Goal: Information Seeking & Learning: Check status

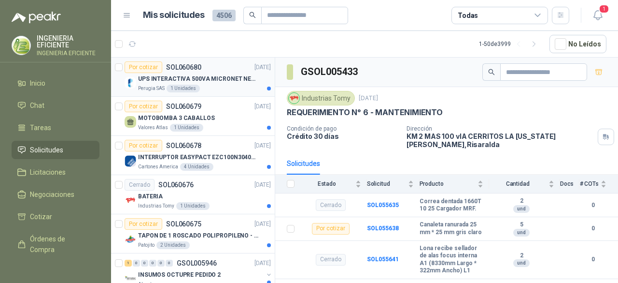
click at [222, 83] on p "UPS INTERACTIVA 500VA MICRONET NEGRA MARCA: POWEST NICOMAR" at bounding box center [198, 78] width 120 height 9
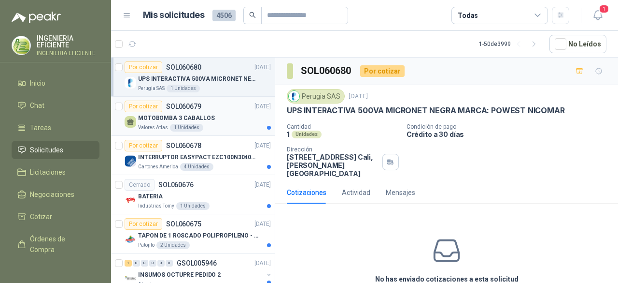
click at [210, 124] on div "Valores Atlas 1 Unidades" at bounding box center [204, 128] width 133 height 8
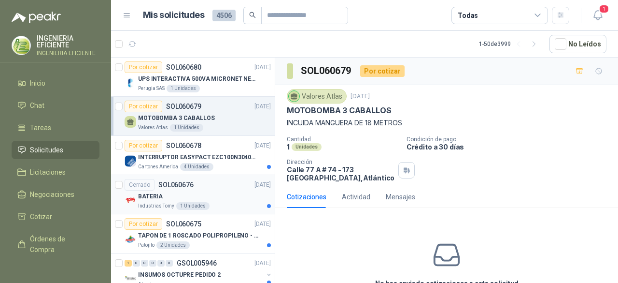
click at [225, 199] on div "BATERIA" at bounding box center [204, 196] width 133 height 12
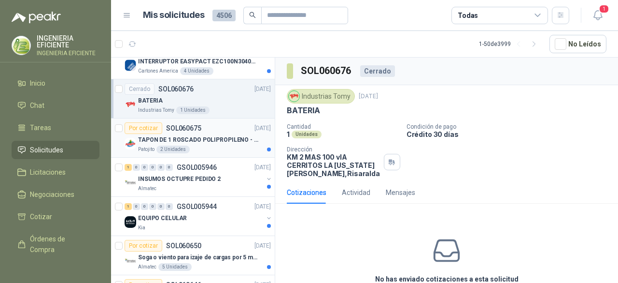
scroll to position [97, 0]
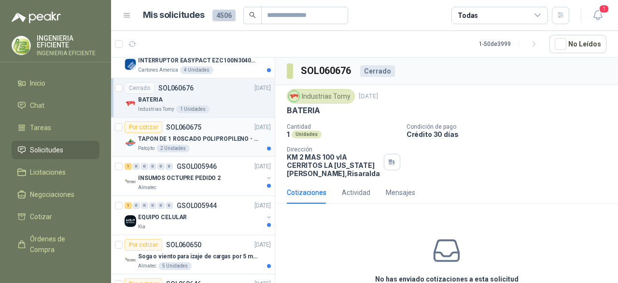
click at [194, 144] on div "Patojito 2 Unidades" at bounding box center [204, 148] width 133 height 8
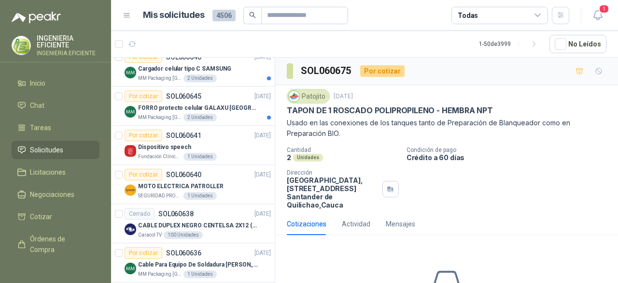
scroll to position [338, 0]
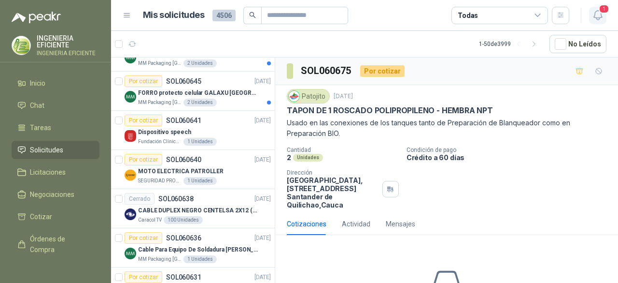
click at [603, 10] on span "1" at bounding box center [604, 8] width 11 height 9
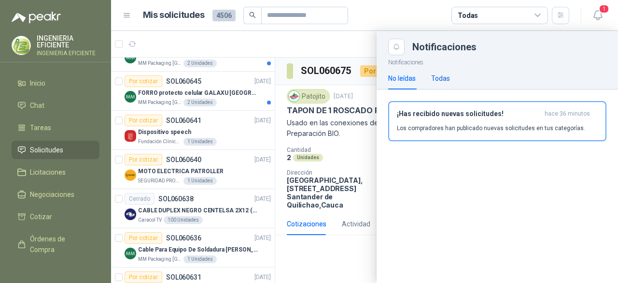
click at [438, 80] on div "Todas" at bounding box center [440, 78] width 19 height 11
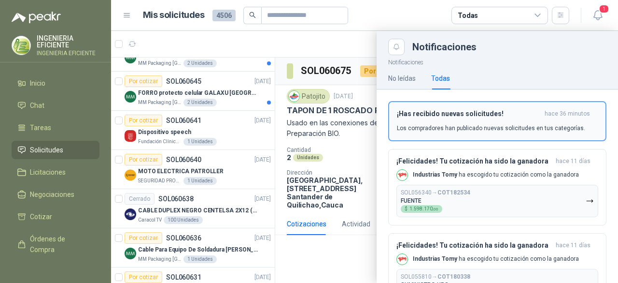
click at [438, 116] on h3 "¡Has recibido nuevas solicitudes!" at bounding box center [469, 114] width 144 height 8
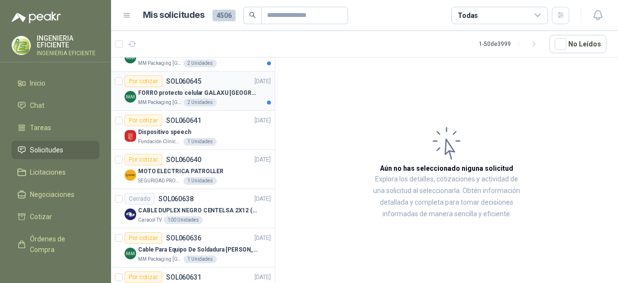
drag, startPoint x: 222, startPoint y: 94, endPoint x: 240, endPoint y: 106, distance: 21.6
click at [222, 94] on p "FORRO protecto celular GALAXU [GEOGRAPHIC_DATA] A16 5G" at bounding box center [198, 92] width 120 height 9
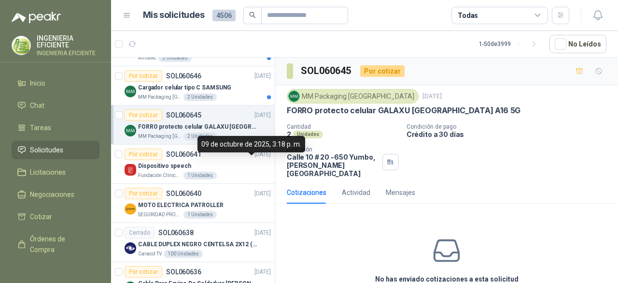
scroll to position [290, 0]
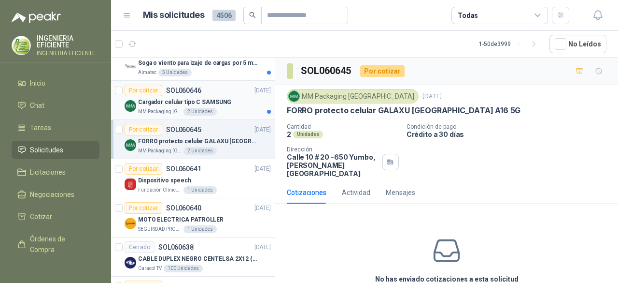
click at [189, 115] on article "Por cotizar SOL060646 [DATE] Cargador celular tipo C SAMSUNG MM Packaging Colom…" at bounding box center [193, 100] width 164 height 39
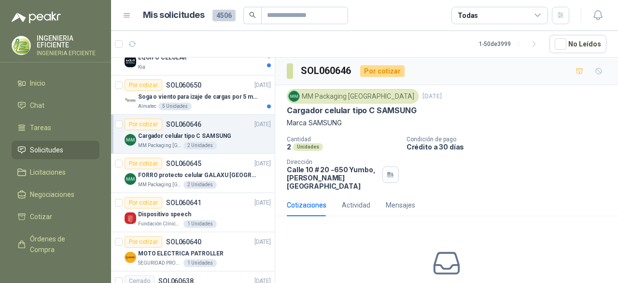
scroll to position [242, 0]
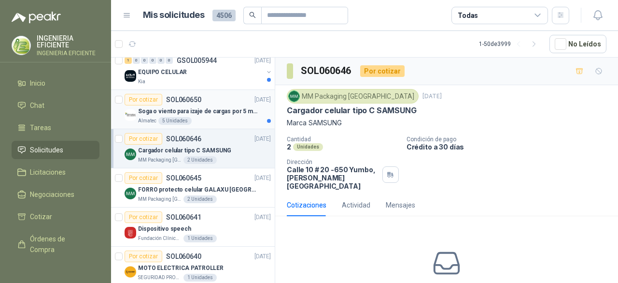
click at [232, 121] on div "Almatec 5 Unidades" at bounding box center [204, 121] width 133 height 8
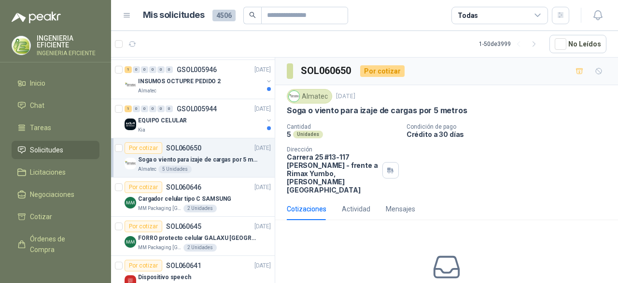
scroll to position [145, 0]
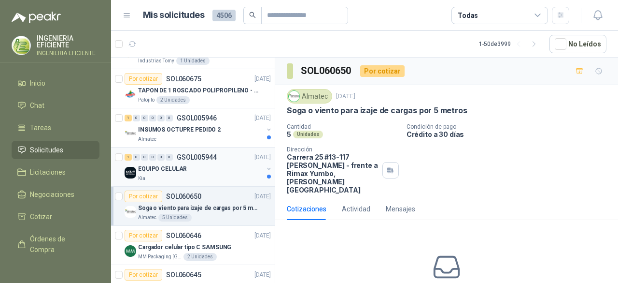
click at [209, 174] on div "Kia" at bounding box center [200, 178] width 125 height 8
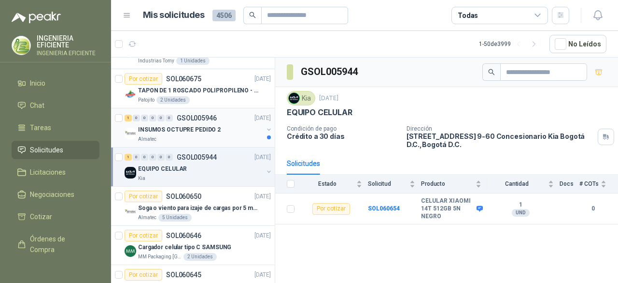
click at [220, 132] on div "INSUMOS OCTUPRE PEDIDO 2" at bounding box center [200, 130] width 125 height 12
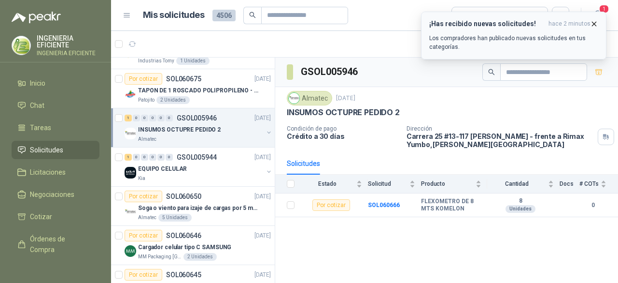
click at [511, 36] on p "Los compradores han publicado nuevas solicitudes en tus categorías." at bounding box center [514, 42] width 169 height 17
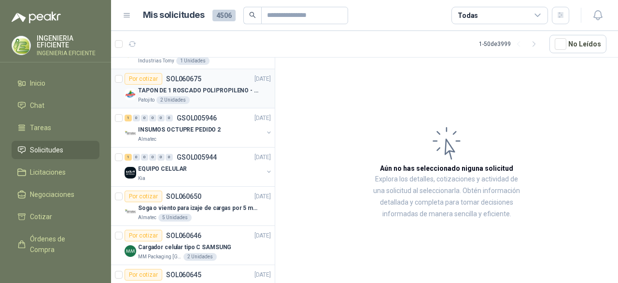
click at [223, 105] on article "Por cotizar SOL060675 [DATE] TAPON DE 1 ROSCADO POLIPROPILENO - HEMBRA NPT Pato…" at bounding box center [193, 88] width 164 height 39
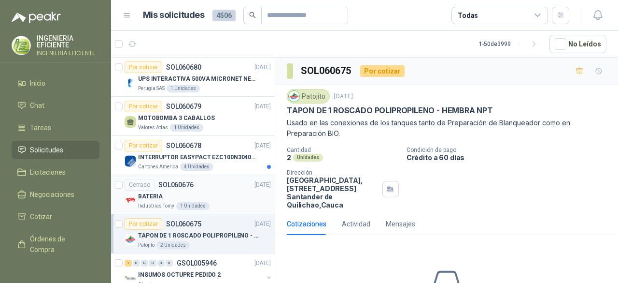
click at [207, 202] on div "Industrias Tomy 1 Unidades" at bounding box center [204, 206] width 133 height 8
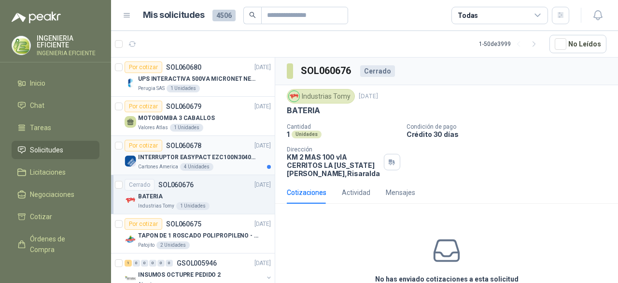
click at [213, 159] on p "INTERRUPTOR EASYPACT EZC100N3040C 40AMP 25K [PERSON_NAME]" at bounding box center [198, 157] width 120 height 9
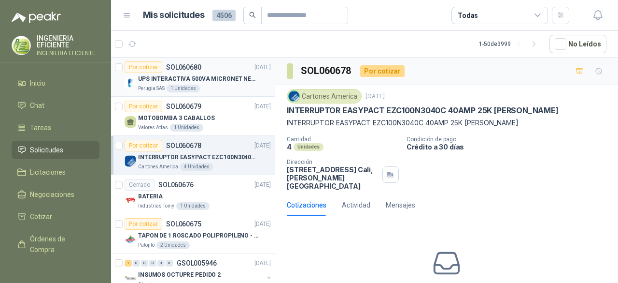
click at [196, 78] on p "UPS INTERACTIVA 500VA MICRONET NEGRA MARCA: POWEST NICOMAR" at bounding box center [198, 78] width 120 height 9
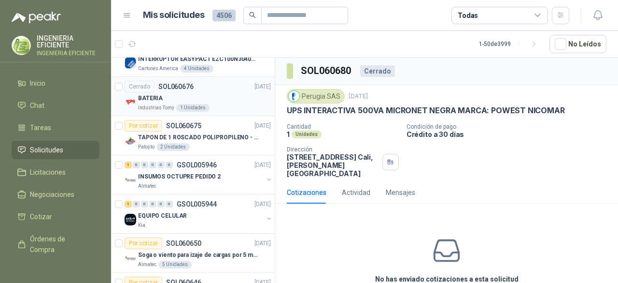
scroll to position [193, 0]
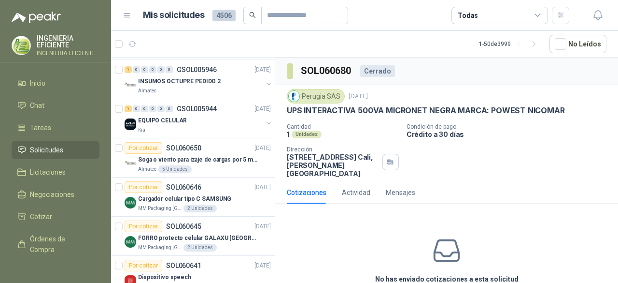
click at [491, 17] on div "Todas" at bounding box center [500, 15] width 97 height 17
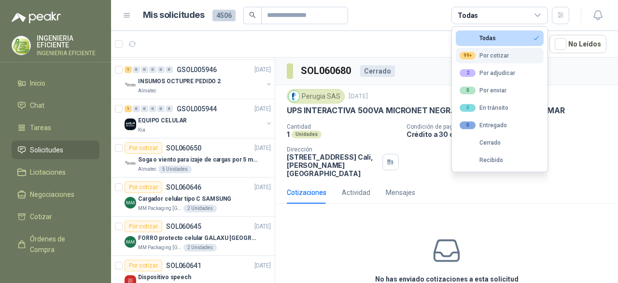
click at [471, 53] on div "99+" at bounding box center [468, 56] width 16 height 8
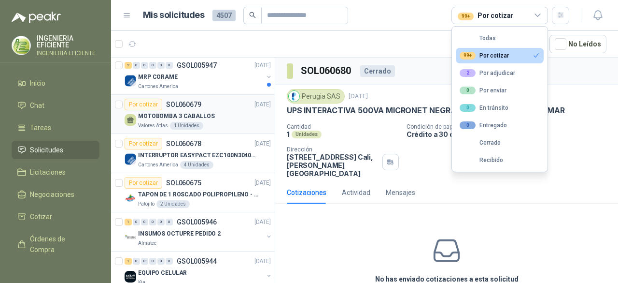
scroll to position [0, 0]
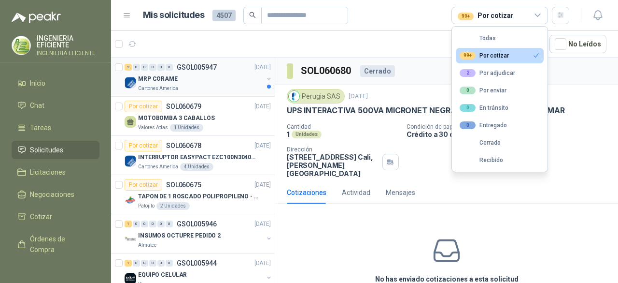
click at [228, 85] on div "Cartones America" at bounding box center [200, 89] width 125 height 8
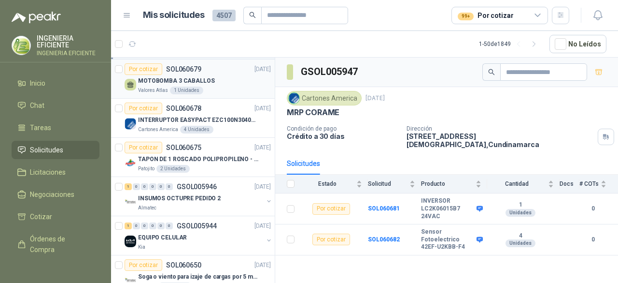
scroll to position [97, 0]
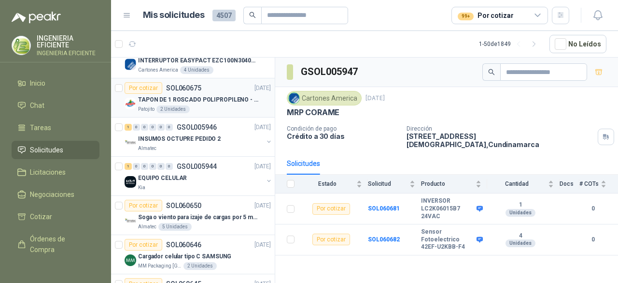
click at [226, 98] on p "TAPON DE 1 ROSCADO POLIPROPILENO - HEMBRA NPT" at bounding box center [198, 99] width 120 height 9
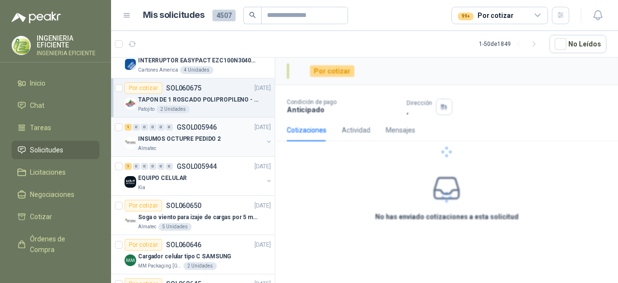
click at [225, 129] on div "1 0 0 0 0 0 GSOL005946 [DATE]" at bounding box center [199, 127] width 148 height 12
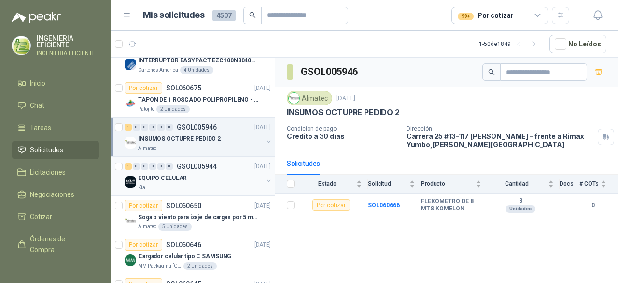
click at [213, 184] on div "Kia" at bounding box center [200, 188] width 125 height 8
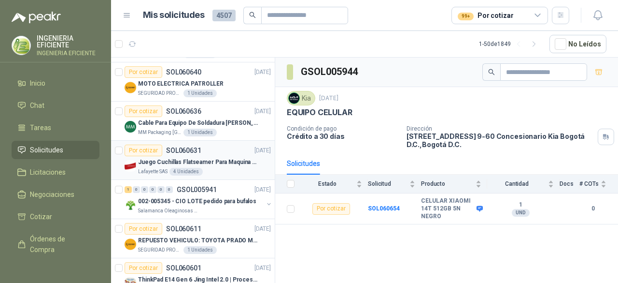
scroll to position [435, 0]
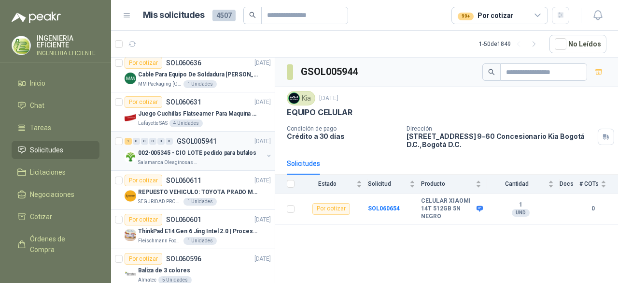
click at [221, 160] on div "Salamanca Oleaginosas SAS" at bounding box center [200, 162] width 125 height 8
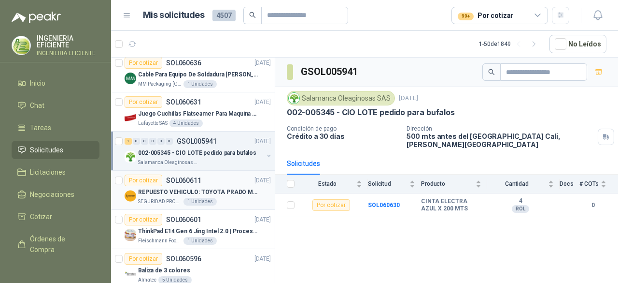
click at [222, 193] on p "REPUESTO VEHICULO: TOYOTA PRADO MODELO 2013, CILINDRAJE 2982" at bounding box center [198, 191] width 120 height 9
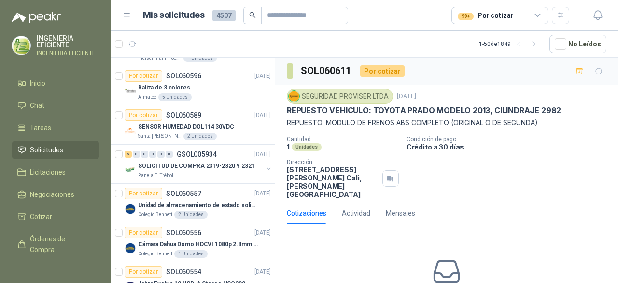
scroll to position [676, 0]
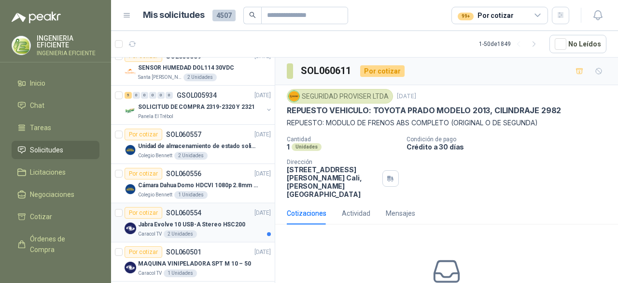
click at [232, 213] on div "Por cotizar SOL060554 [DATE]" at bounding box center [198, 213] width 146 height 12
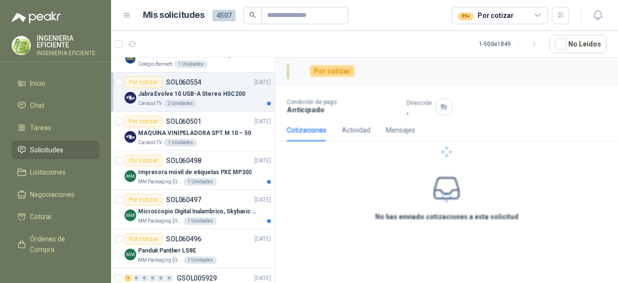
scroll to position [821, 0]
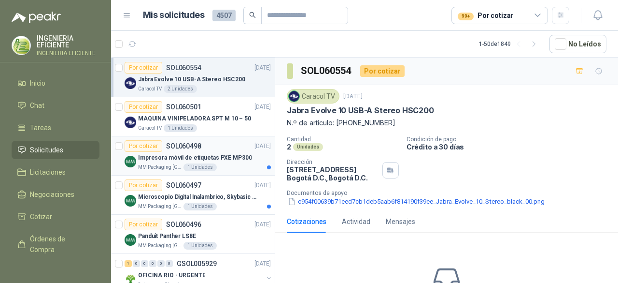
click at [234, 158] on div "Impresora móvil de etiquetas PXE MP300" at bounding box center [204, 158] width 133 height 12
click at [233, 175] on article "Por cotizar SOL060497 [DATE] Microscopio Digital Inalambrico, Skybasic 50x-1000…" at bounding box center [193, 194] width 164 height 39
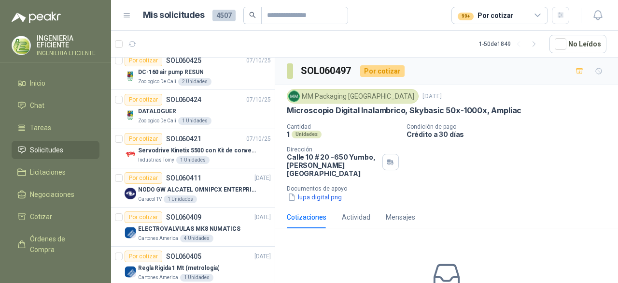
scroll to position [1111, 0]
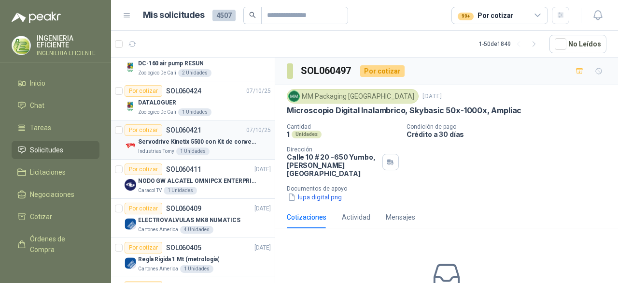
click at [233, 147] on div "Industrias Tomy 1 Unidades" at bounding box center [204, 151] width 133 height 8
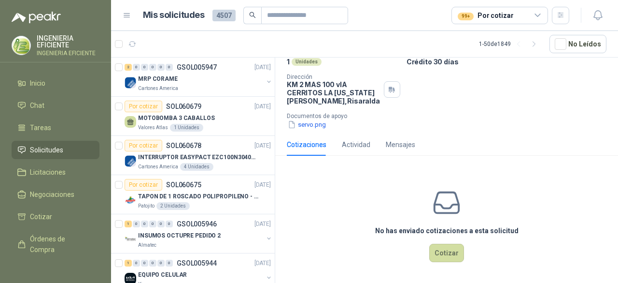
click at [505, 16] on div "99+ Por cotizar" at bounding box center [486, 15] width 56 height 11
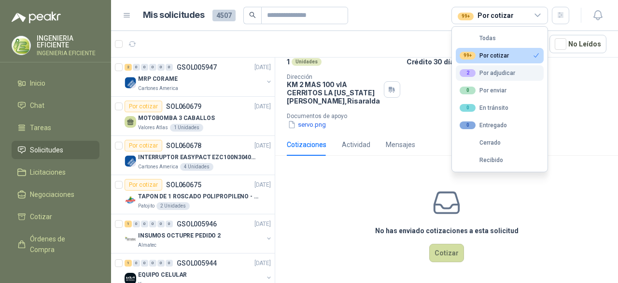
click at [504, 65] on button "2 Por adjudicar" at bounding box center [500, 72] width 88 height 15
click at [485, 49] on button "99+ Por cotizar" at bounding box center [500, 55] width 88 height 15
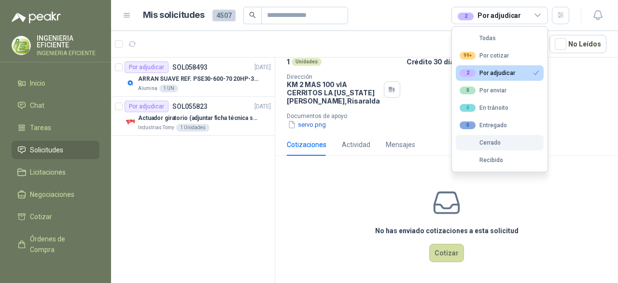
click at [514, 144] on button "Cerrado" at bounding box center [500, 142] width 88 height 15
click at [513, 66] on button "2 Por adjudicar" at bounding box center [500, 72] width 88 height 15
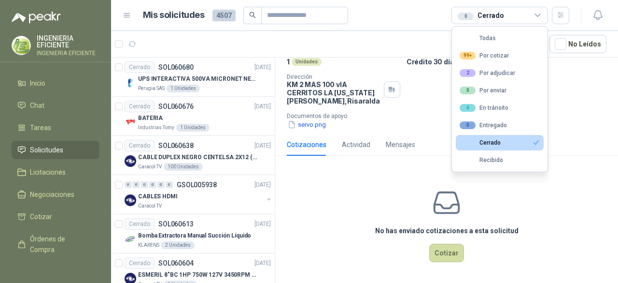
drag, startPoint x: 189, startPoint y: 86, endPoint x: 274, endPoint y: 135, distance: 97.4
click at [189, 86] on div "1 Unidades" at bounding box center [183, 89] width 33 height 8
